Goal: Navigation & Orientation: Find specific page/section

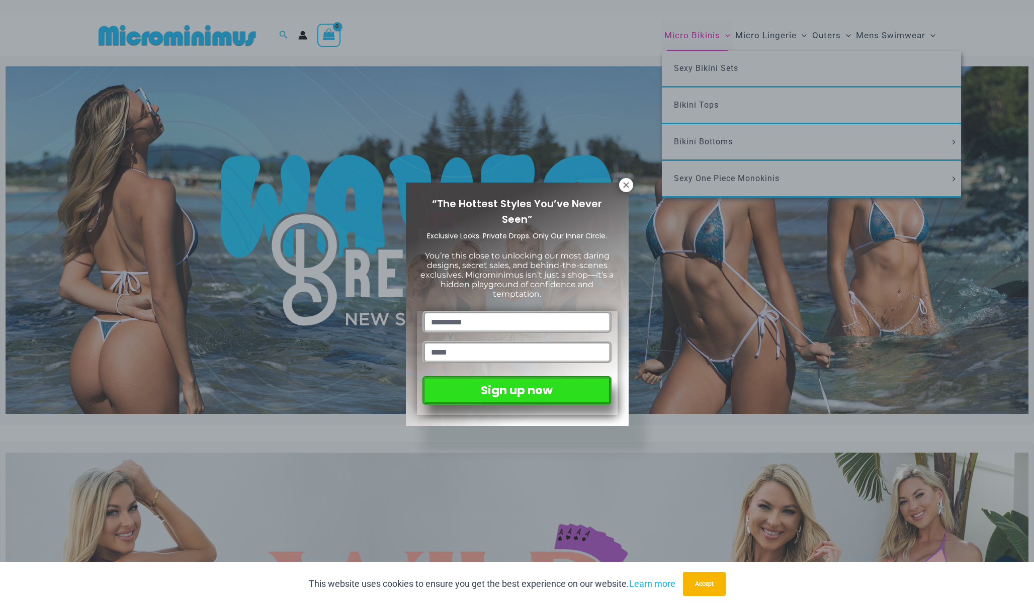
click at [701, 39] on div "“The Hottest Styles You’ve Never Seen” Exclusive Looks. Private Drops. Only Our…" at bounding box center [517, 303] width 1034 height 606
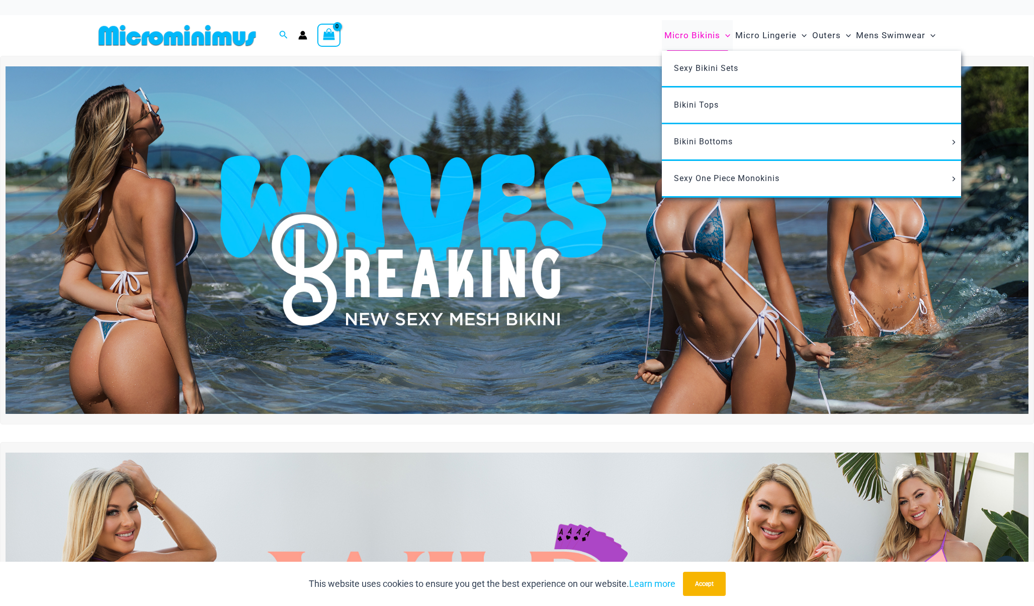
click at [701, 35] on span "Micro Bikinis" at bounding box center [692, 36] width 56 height 26
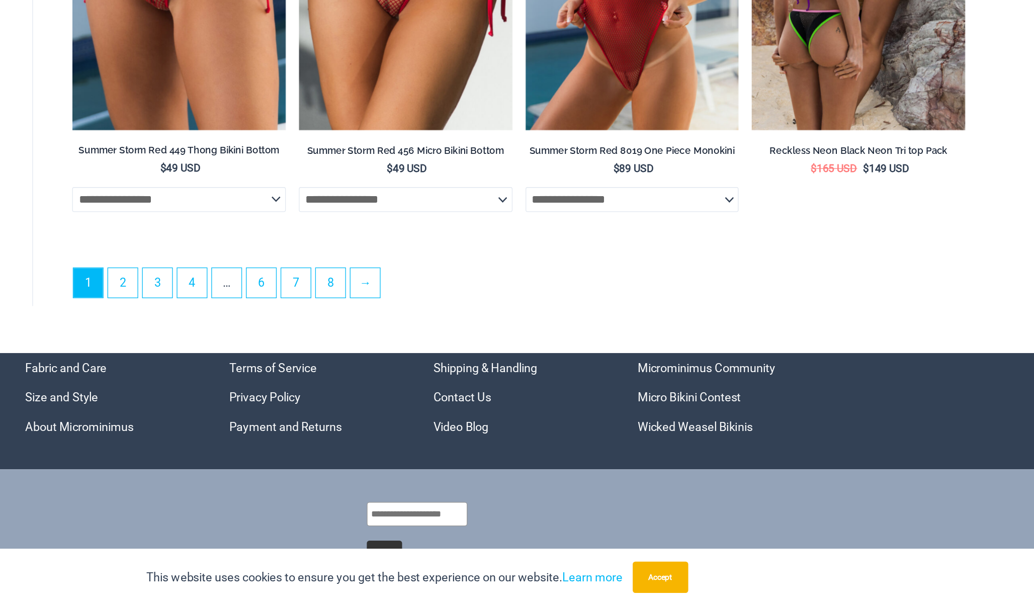
scroll to position [2731, 0]
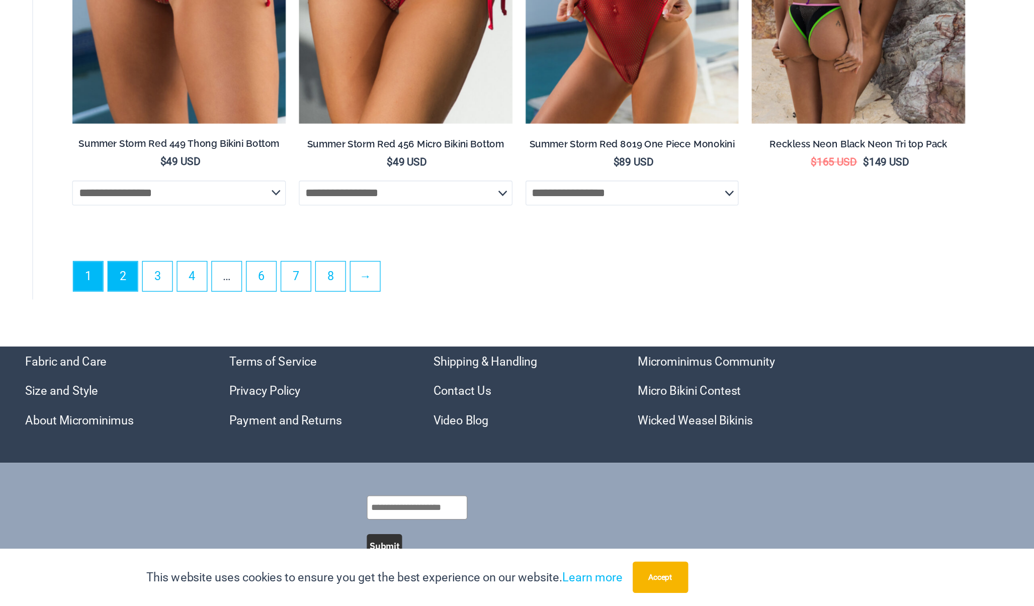
click at [279, 341] on link "2" at bounding box center [290, 352] width 23 height 23
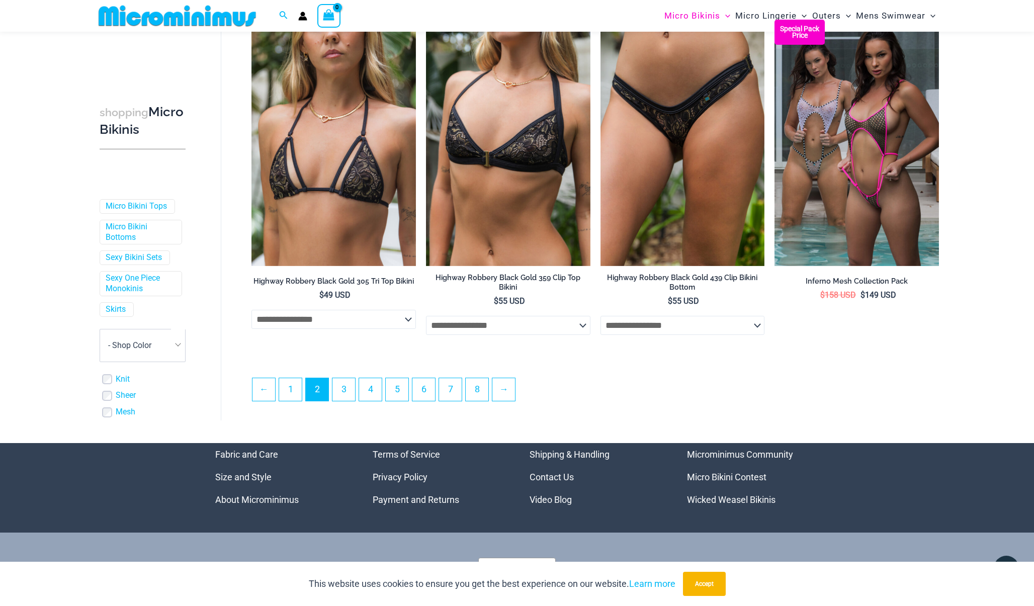
scroll to position [2512, 0]
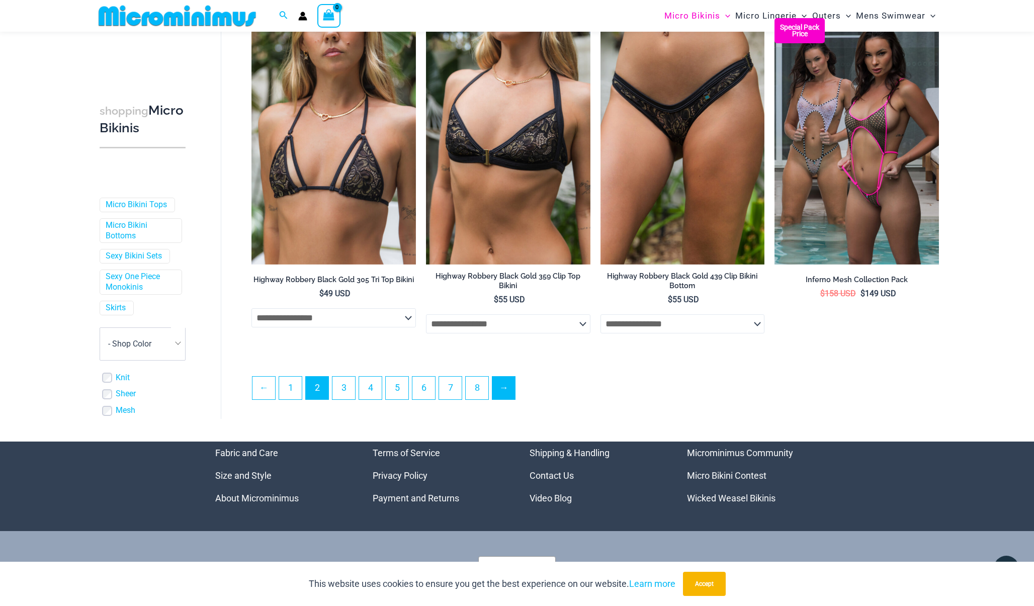
click at [512, 393] on link "→" at bounding box center [503, 388] width 23 height 23
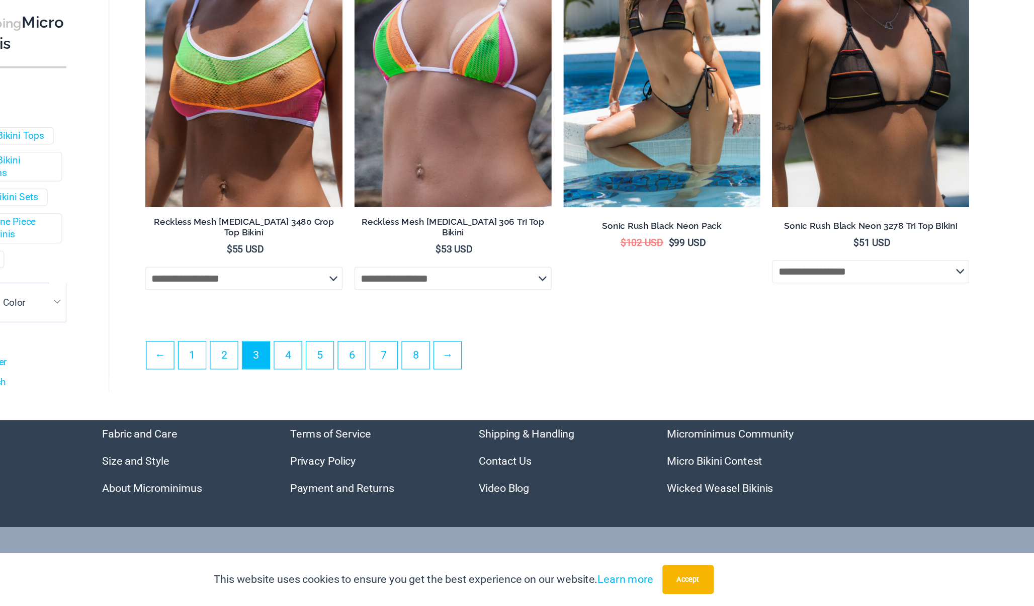
scroll to position [2502, 0]
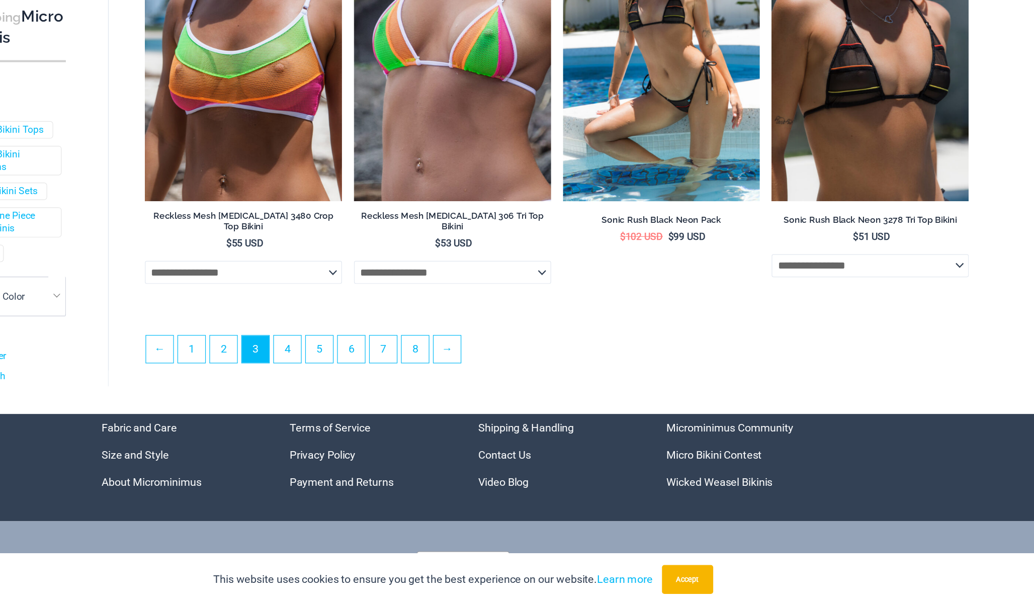
click at [391, 380] on ul "← 1 2 3 4 5 6 7 8 →" at bounding box center [595, 394] width 687 height 29
click at [492, 380] on link "→" at bounding box center [503, 391] width 23 height 23
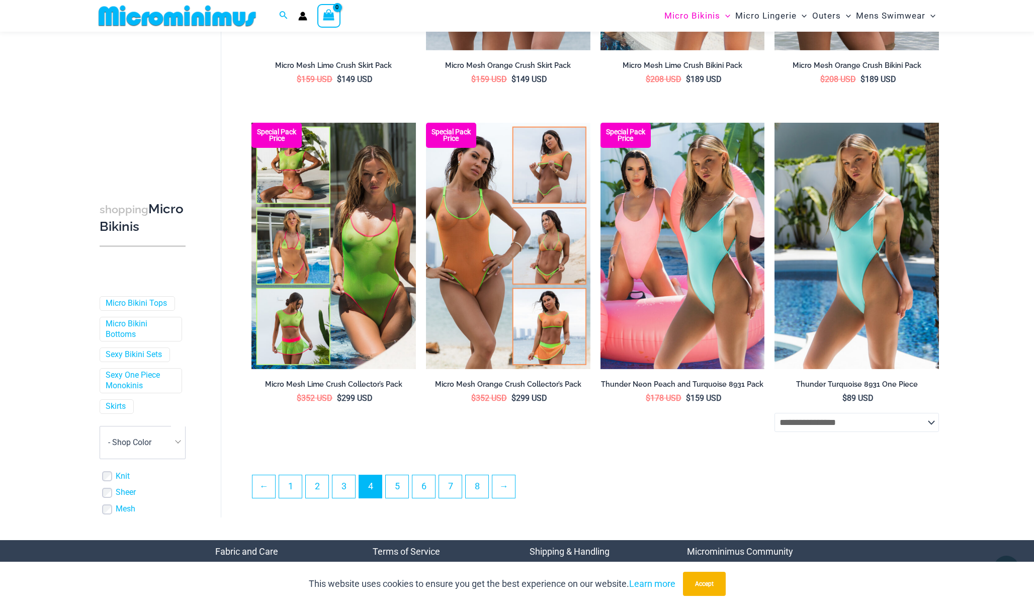
scroll to position [2387, 0]
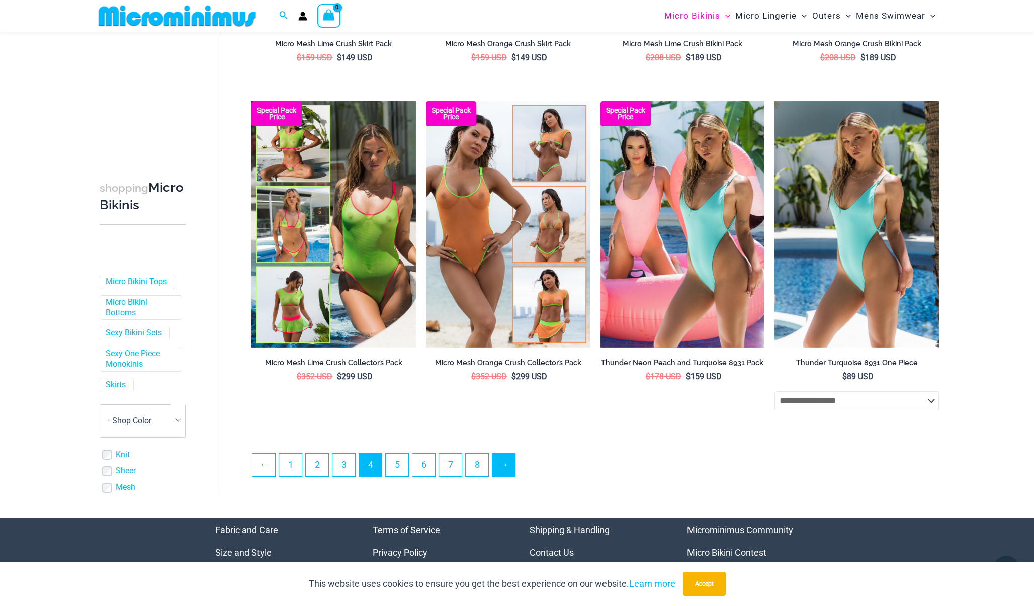
click at [508, 467] on link "→" at bounding box center [503, 465] width 23 height 23
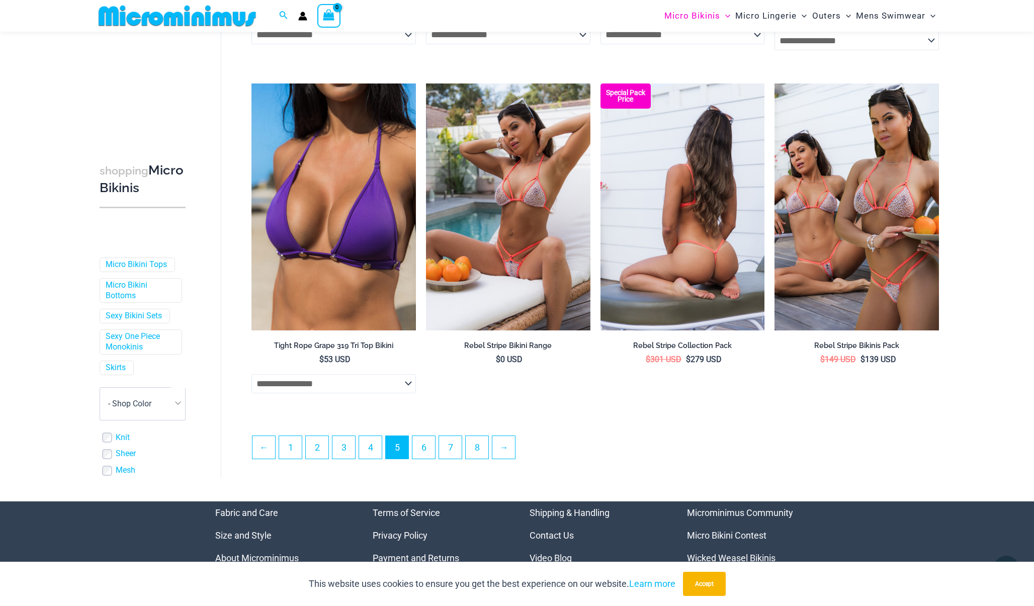
scroll to position [2440, 0]
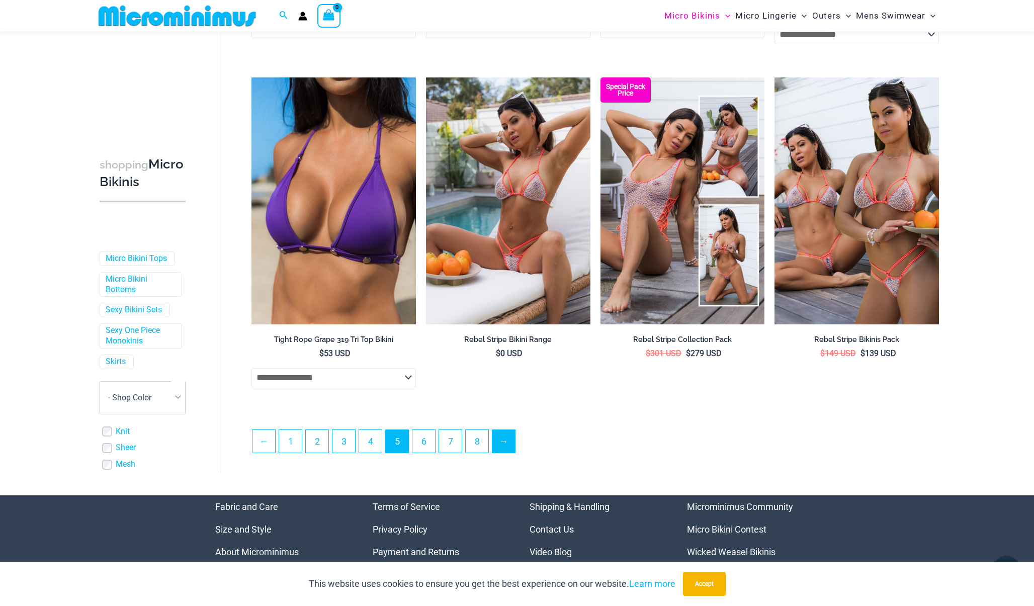
click at [509, 443] on link "→" at bounding box center [503, 441] width 23 height 23
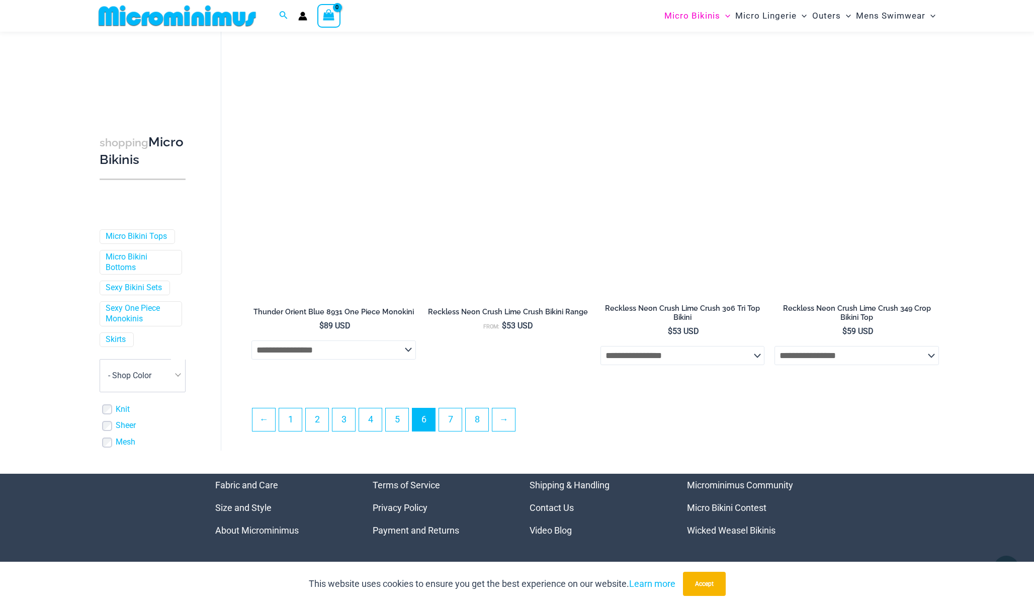
scroll to position [2473, 0]
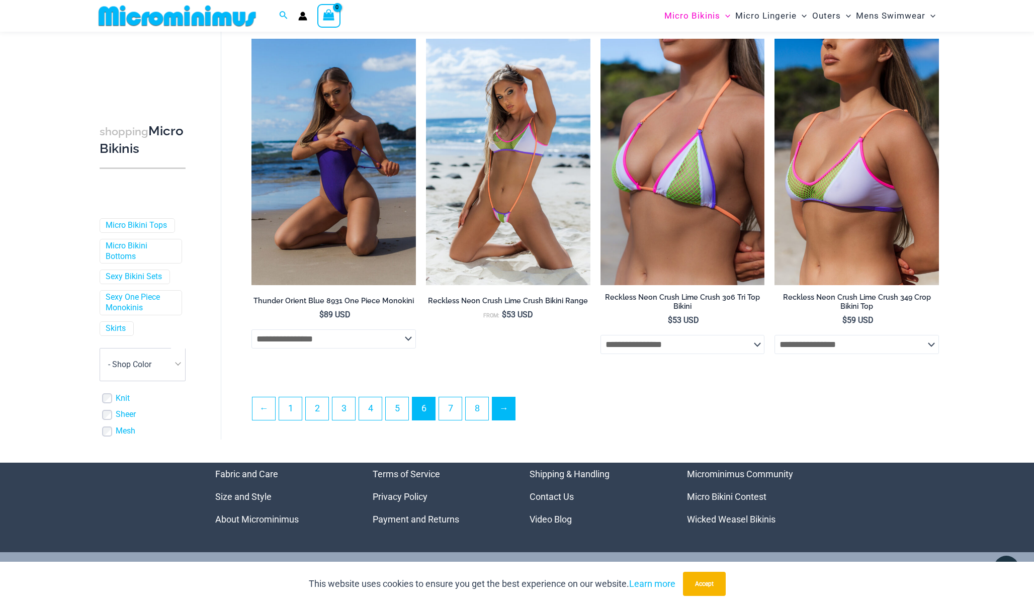
click at [510, 402] on link "→" at bounding box center [503, 408] width 23 height 23
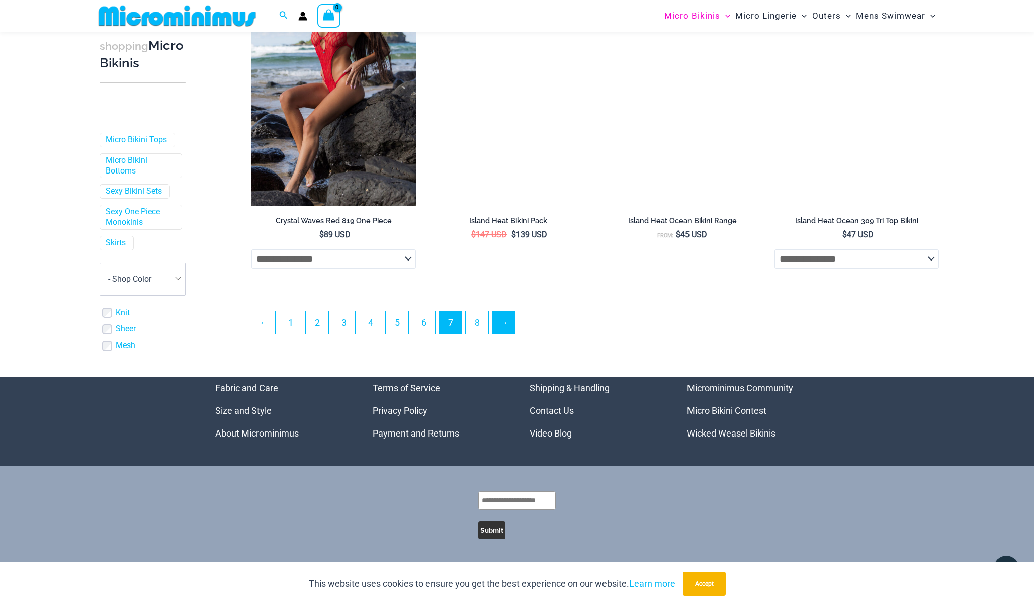
scroll to position [2560, 0]
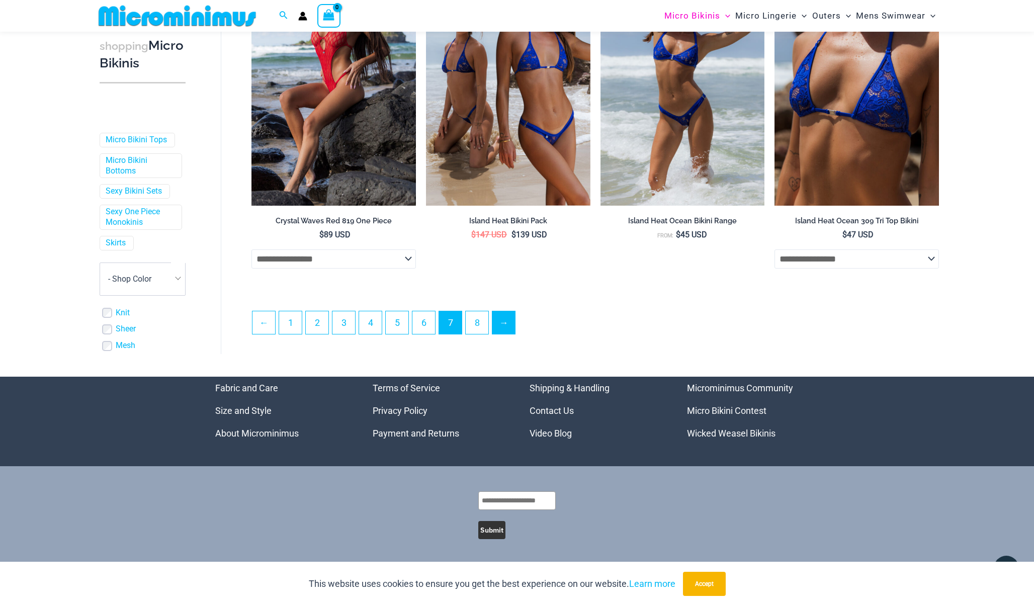
click at [510, 326] on link "→" at bounding box center [503, 322] width 23 height 23
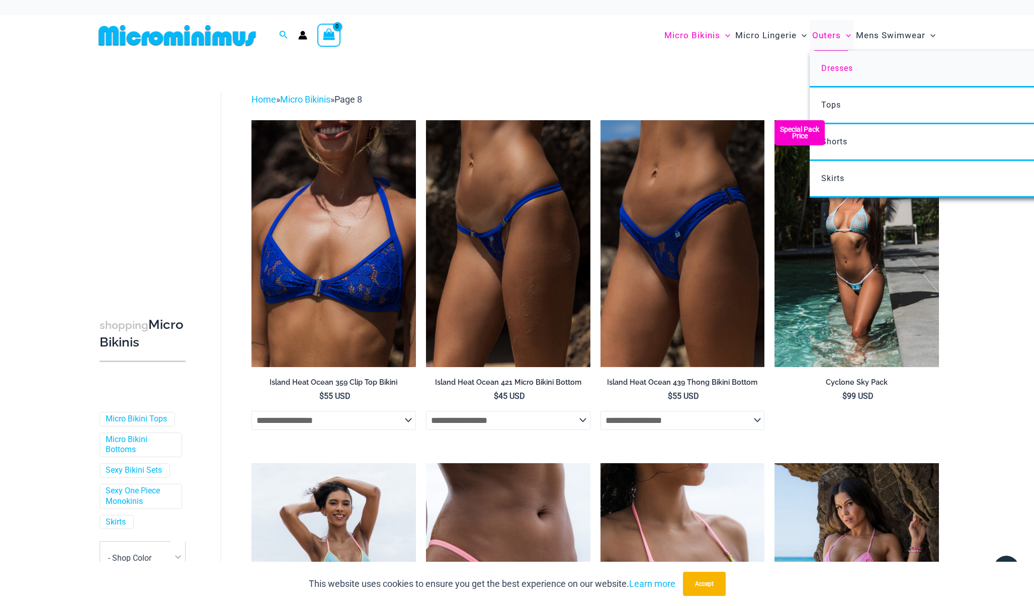
click at [845, 75] on link "Dresses" at bounding box center [959, 69] width 299 height 37
